Goal: Task Accomplishment & Management: Use online tool/utility

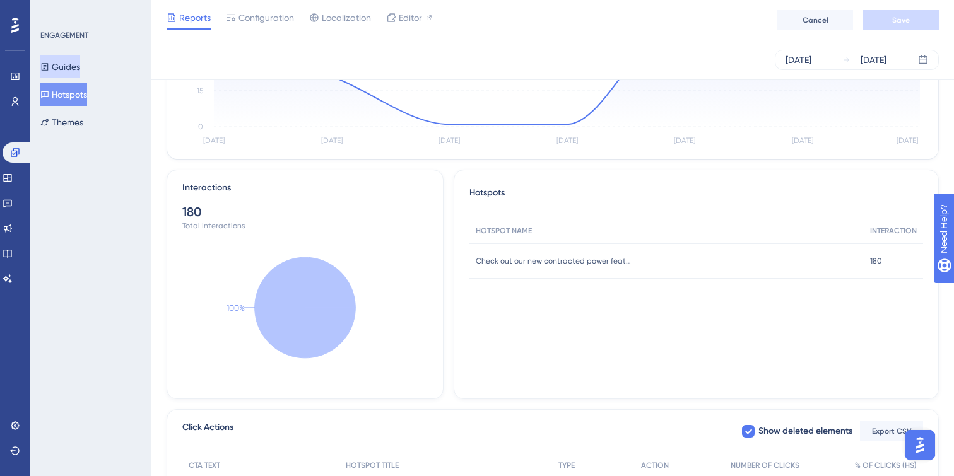
click at [69, 64] on button "Guides" at bounding box center [60, 67] width 40 height 23
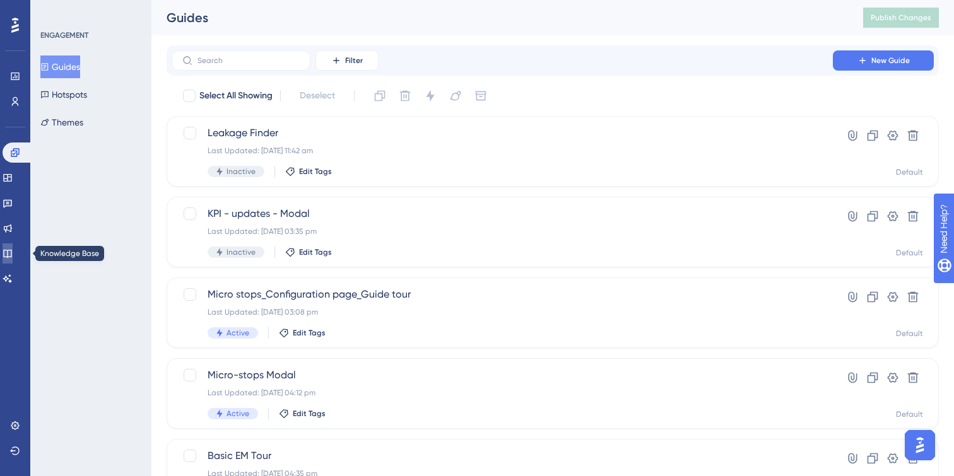
click at [13, 252] on icon at bounding box center [8, 254] width 10 height 10
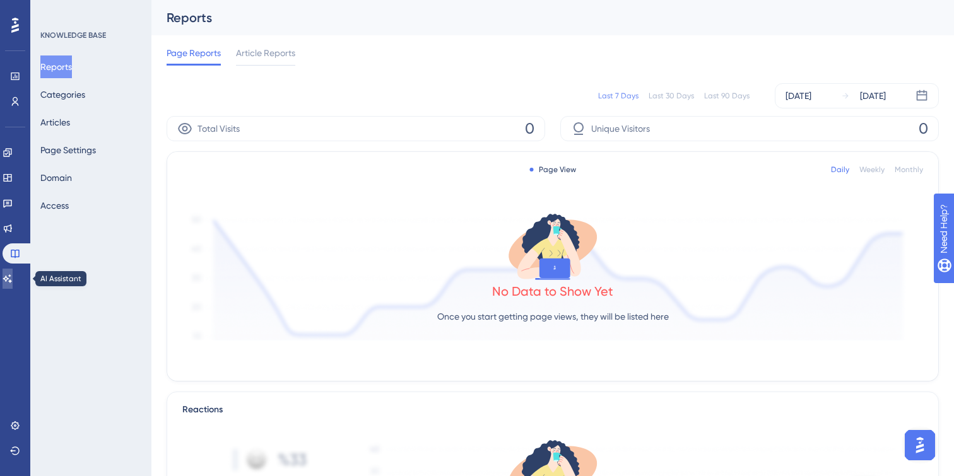
click at [13, 274] on icon at bounding box center [8, 279] width 10 height 10
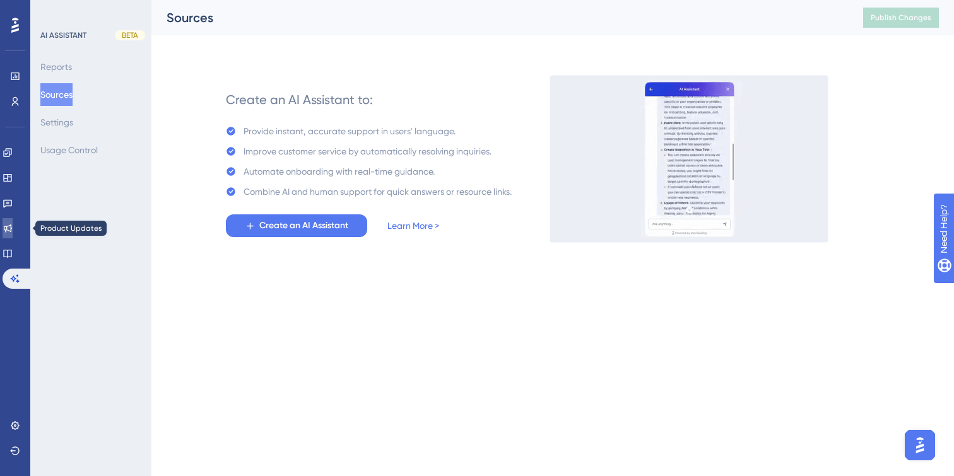
click at [12, 224] on icon at bounding box center [8, 228] width 10 height 10
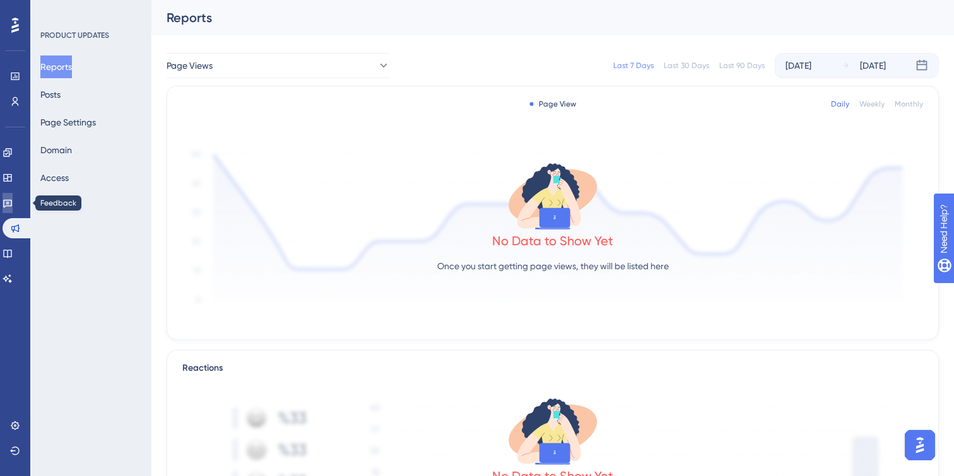
click at [13, 196] on link at bounding box center [8, 203] width 10 height 20
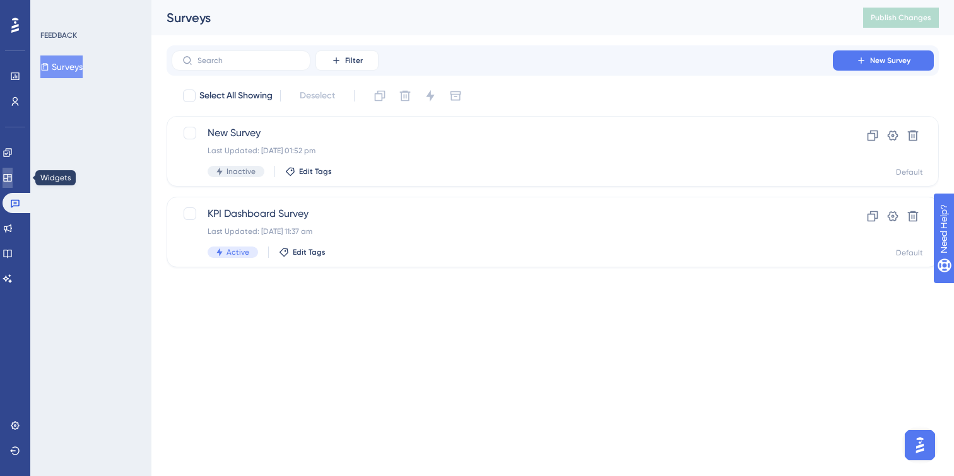
click at [11, 175] on icon at bounding box center [7, 178] width 8 height 8
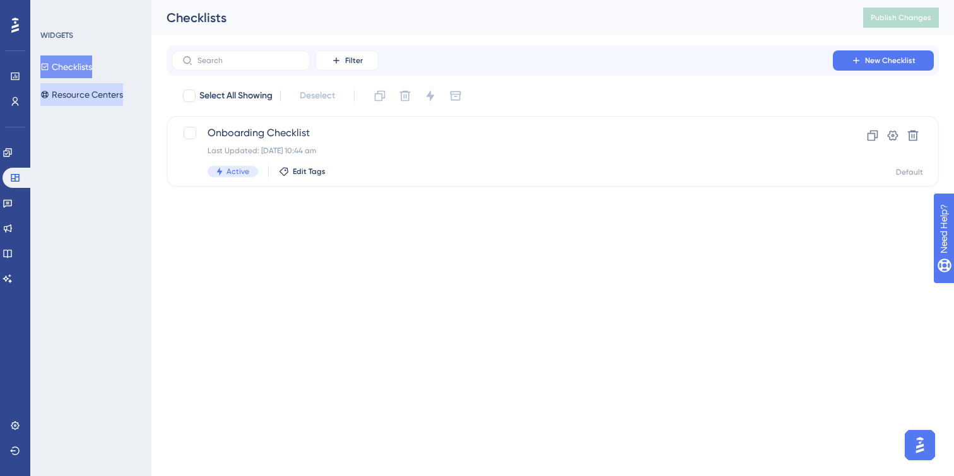
click at [91, 93] on button "Resource Centers" at bounding box center [81, 94] width 83 height 23
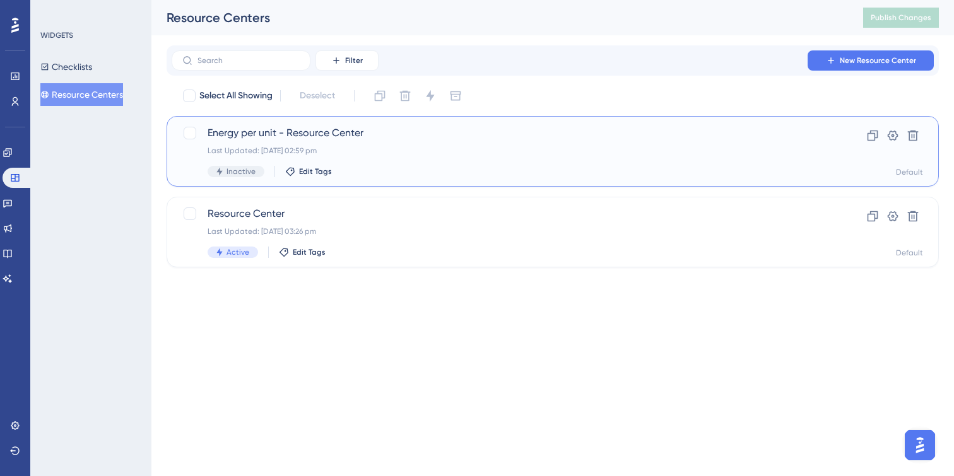
click at [445, 155] on div "Last Updated: [DATE] 02:59 pm" at bounding box center [502, 151] width 589 height 10
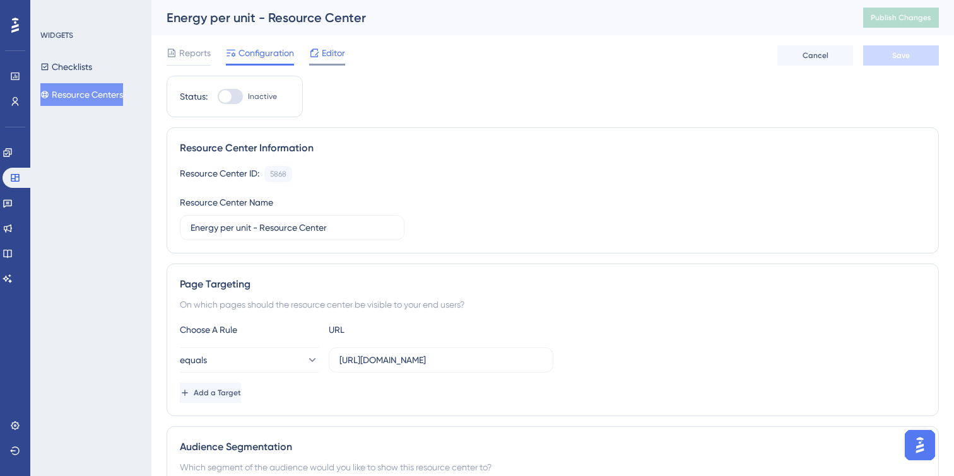
click at [324, 61] on div "Editor" at bounding box center [327, 55] width 36 height 20
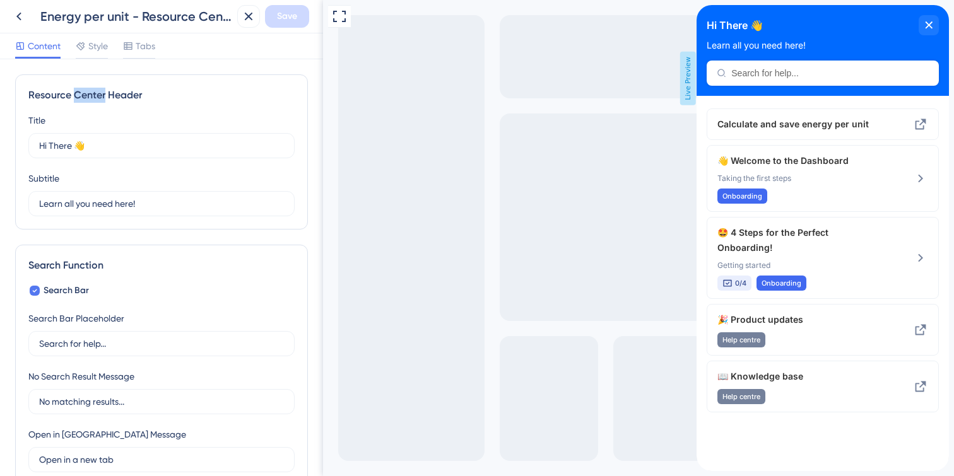
drag, startPoint x: 74, startPoint y: 98, endPoint x: 103, endPoint y: 98, distance: 29.0
click at [103, 98] on div "Resource Center Header" at bounding box center [161, 95] width 266 height 15
click at [107, 97] on div "Resource Center Header" at bounding box center [161, 95] width 266 height 15
drag, startPoint x: 105, startPoint y: 96, endPoint x: 16, endPoint y: 95, distance: 89.6
click at [16, 95] on div "Resource Center Header Title Hi There 👋 17 Hi There 👋 Subtitle Learn all you ne…" at bounding box center [161, 151] width 293 height 155
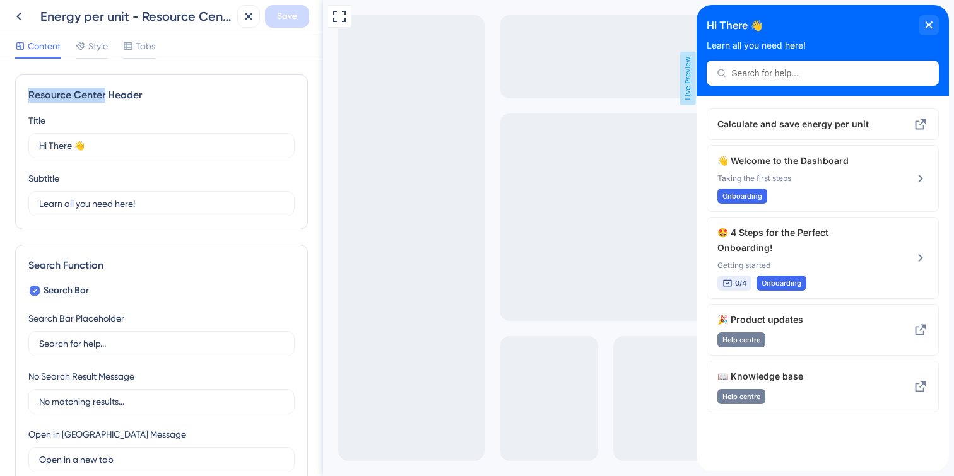
copy div "Resource Center"
